Goal: Task Accomplishment & Management: Use online tool/utility

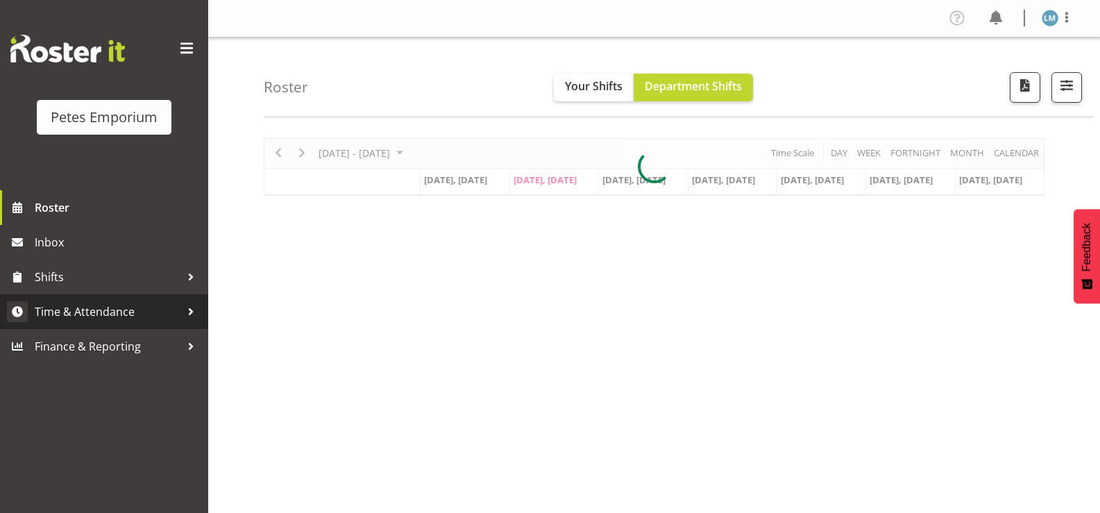
click at [126, 303] on span "Time & Attendance" at bounding box center [108, 311] width 146 height 21
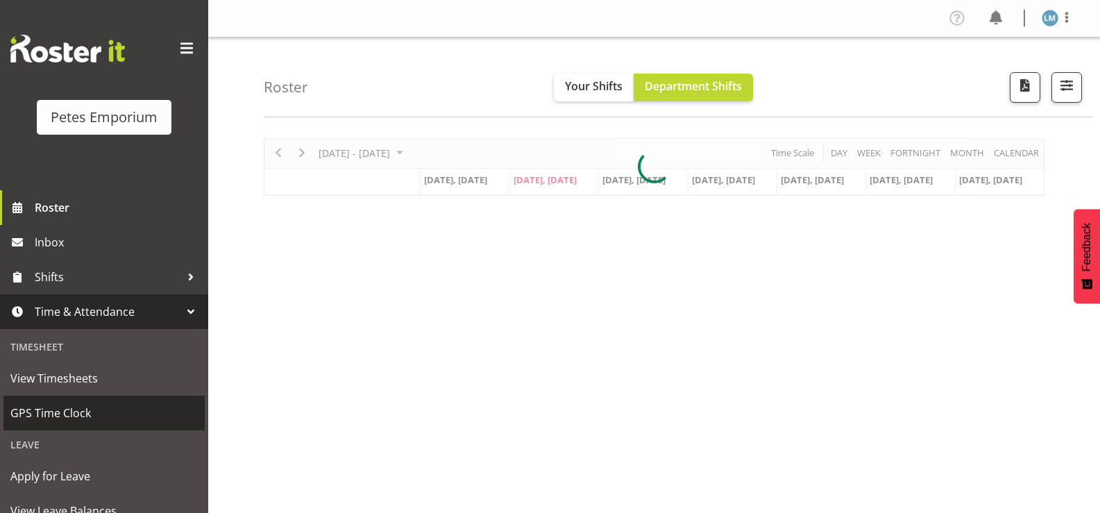
click at [101, 411] on span "GPS Time Clock" at bounding box center [103, 412] width 187 height 21
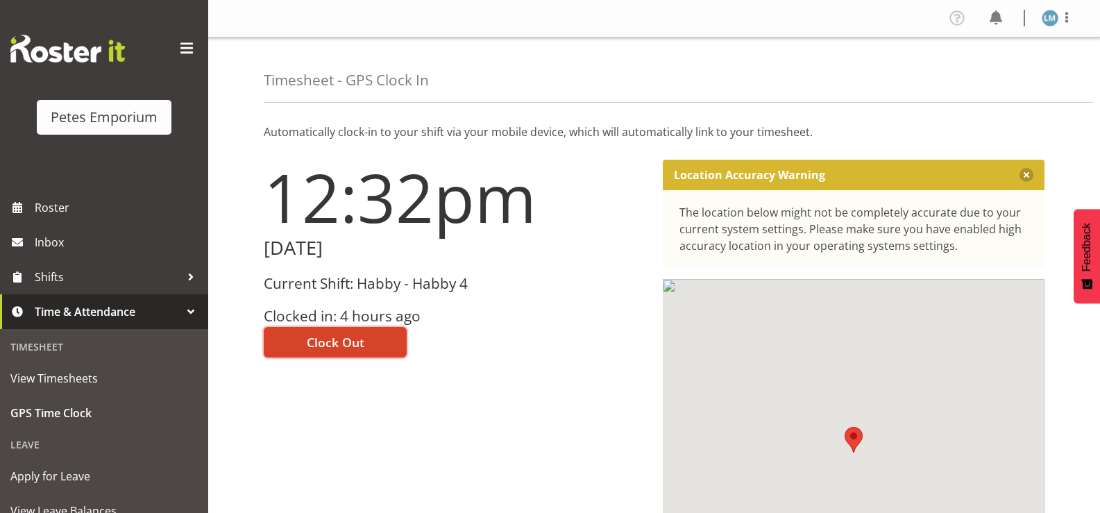
click at [330, 340] on span "Clock Out" at bounding box center [336, 342] width 58 height 18
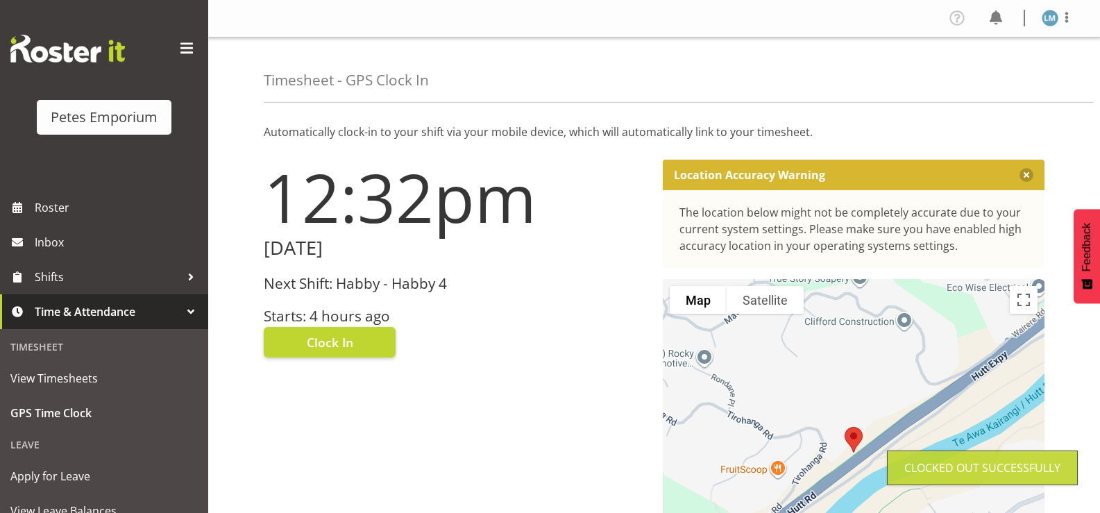
click at [1049, 17] on img at bounding box center [1049, 18] width 17 height 17
click at [989, 77] on link "Log Out" at bounding box center [1008, 72] width 133 height 25
